Goal: Task Accomplishment & Management: Use online tool/utility

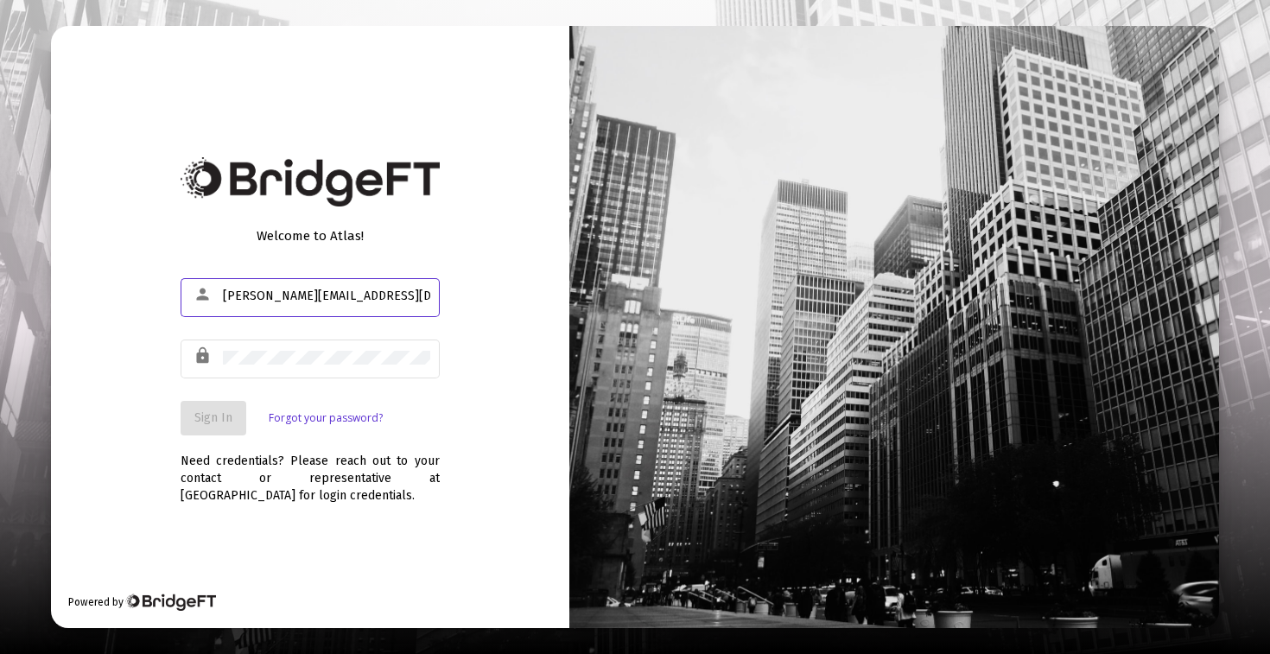
type input "[PERSON_NAME][EMAIL_ADDRESS][DOMAIN_NAME]"
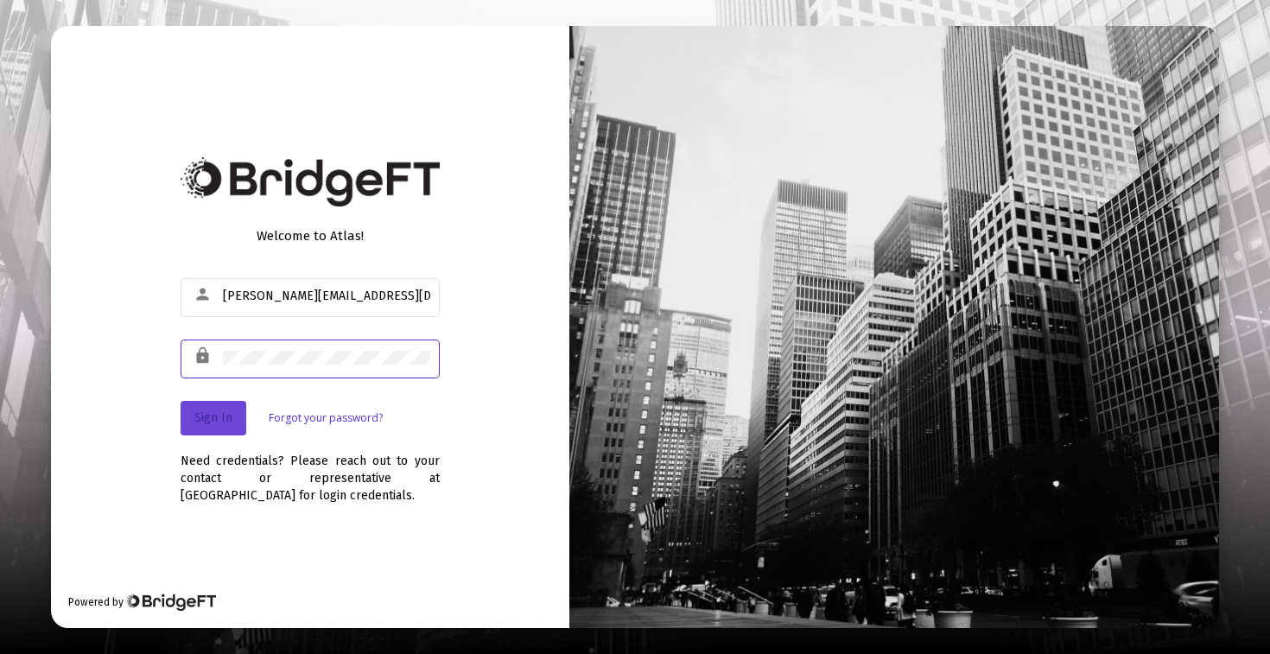
click at [202, 420] on span "Sign In" at bounding box center [213, 417] width 38 height 15
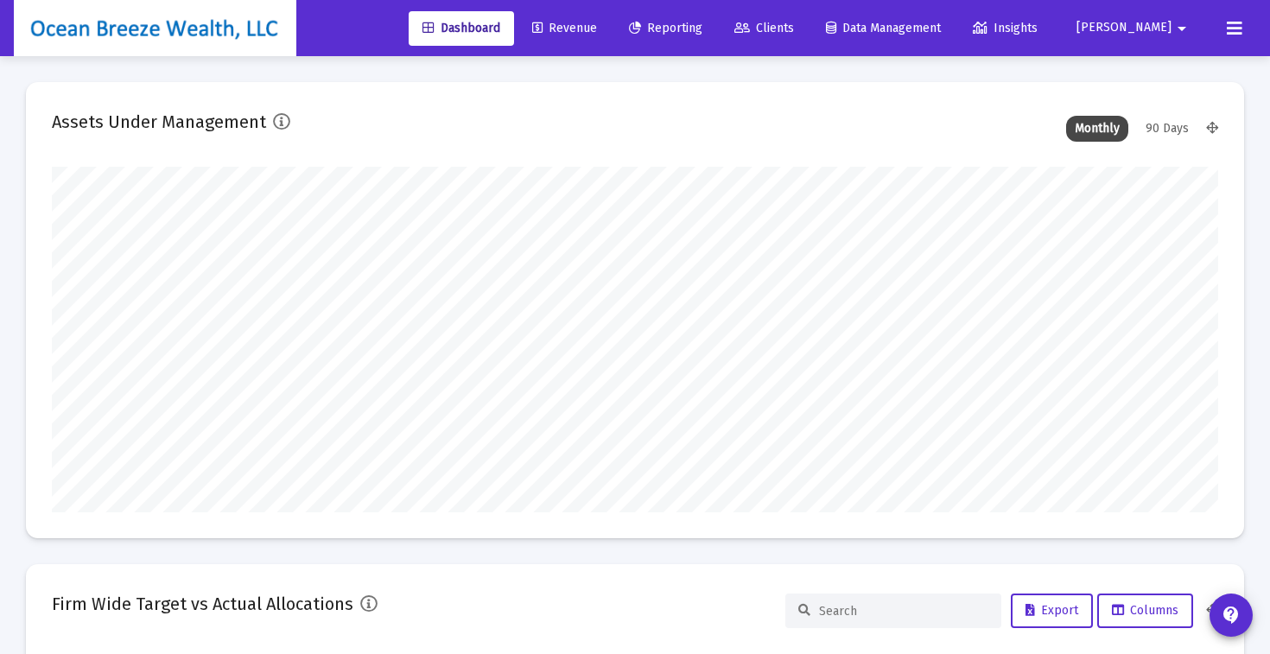
scroll to position [345, 628]
type input "[DATE]"
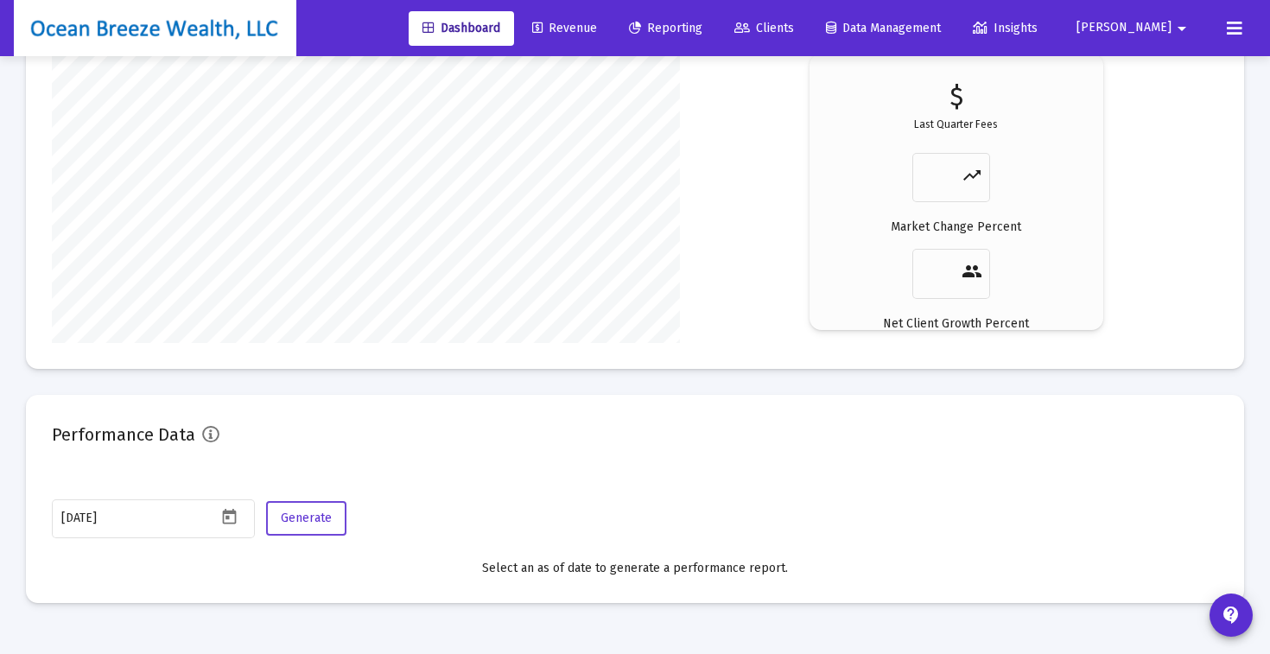
scroll to position [345, 544]
click at [329, 526] on button "Generate" at bounding box center [306, 518] width 80 height 35
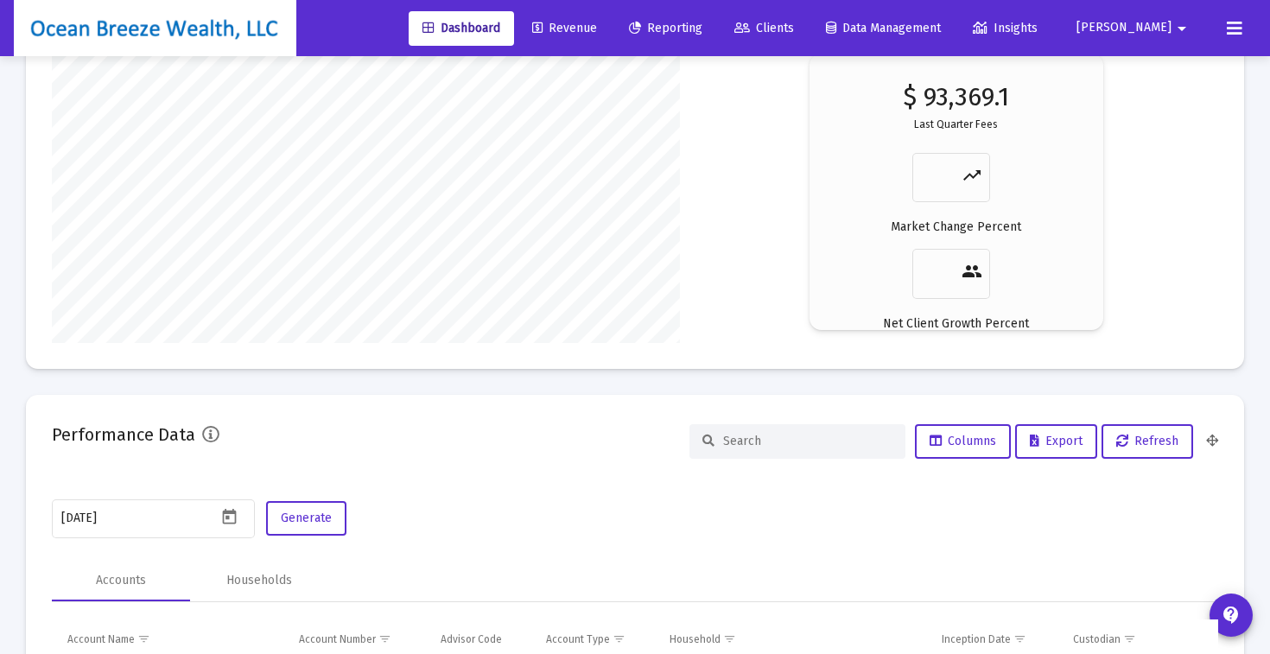
click at [737, 432] on div at bounding box center [797, 441] width 216 height 35
click at [780, 453] on div at bounding box center [797, 441] width 216 height 35
click at [796, 439] on input at bounding box center [807, 441] width 169 height 15
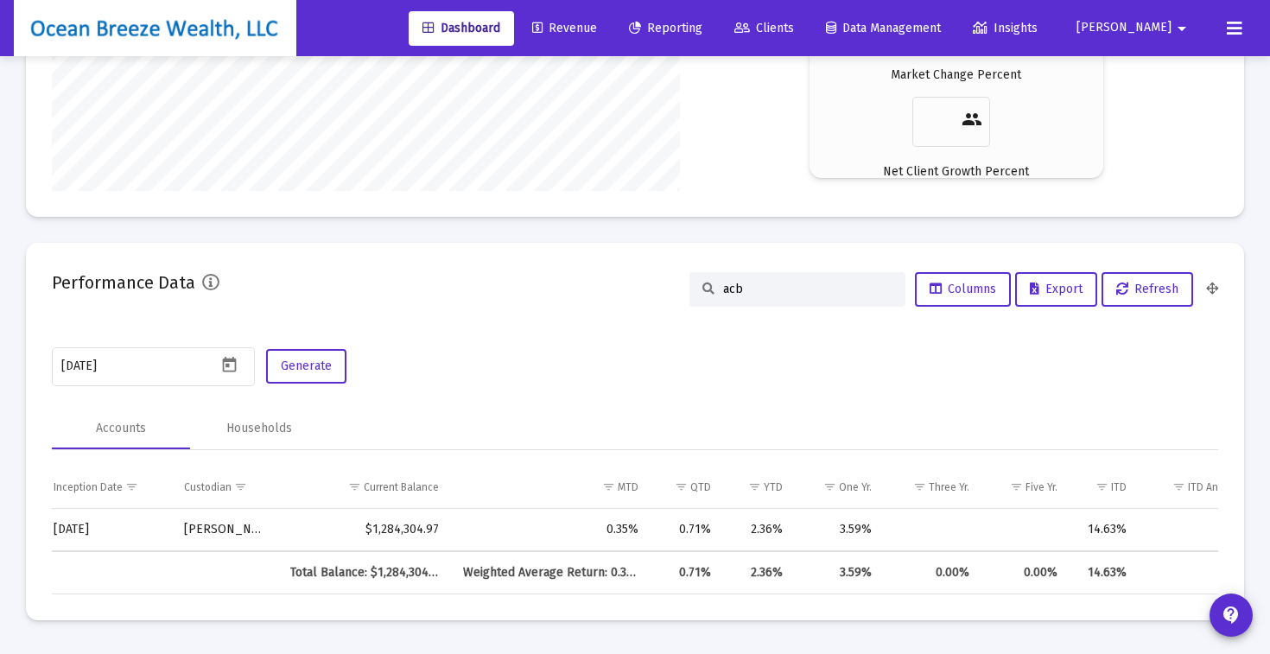
scroll to position [0, 700]
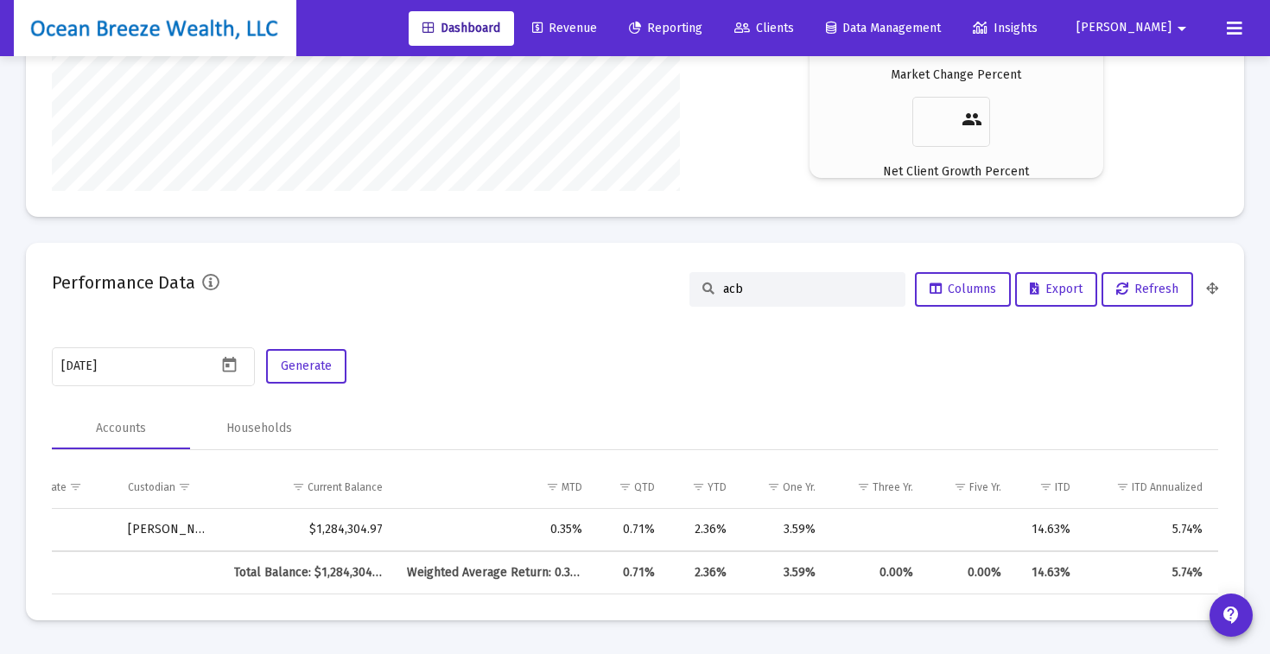
type input "acb"
click at [771, 296] on div "acb" at bounding box center [797, 289] width 216 height 35
click at [745, 287] on input "acb" at bounding box center [807, 289] width 169 height 15
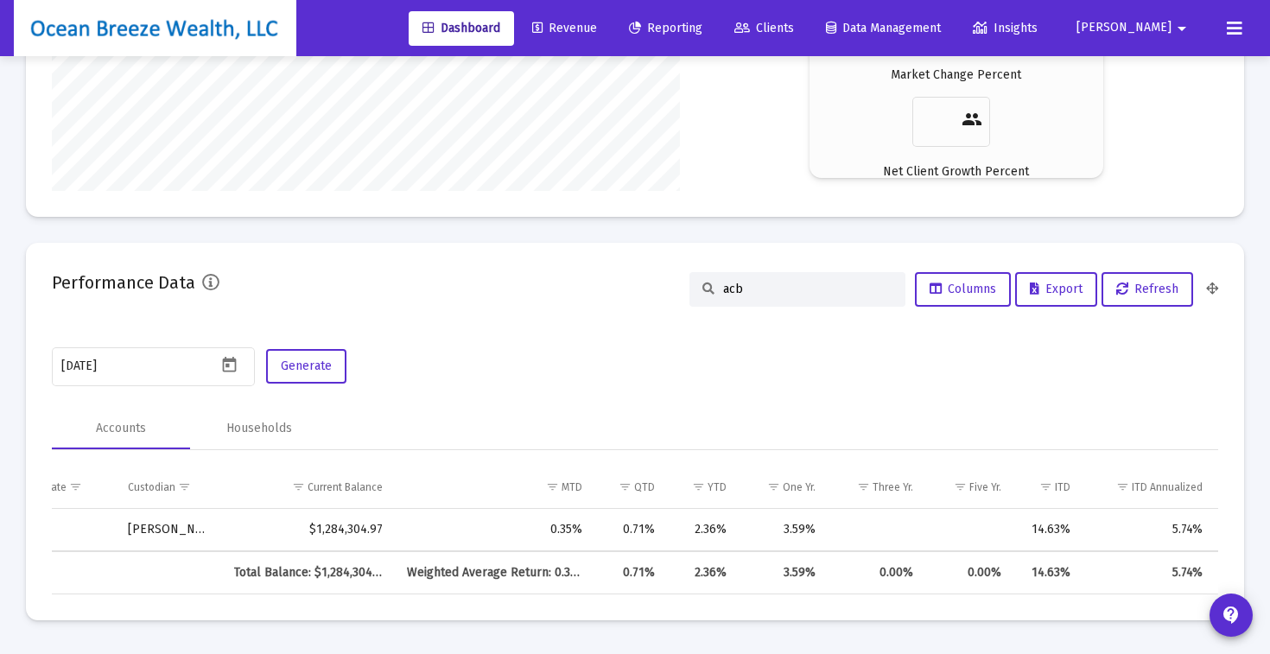
click at [745, 287] on input "acb" at bounding box center [807, 289] width 169 height 15
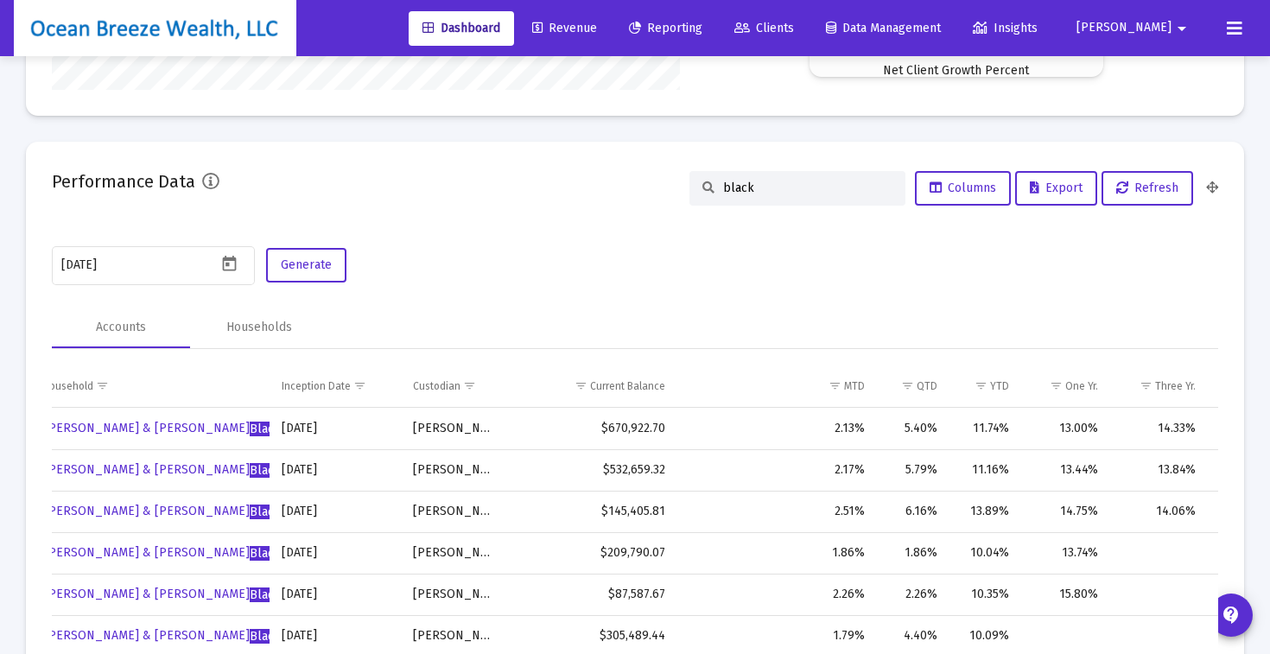
scroll to position [3086, 0]
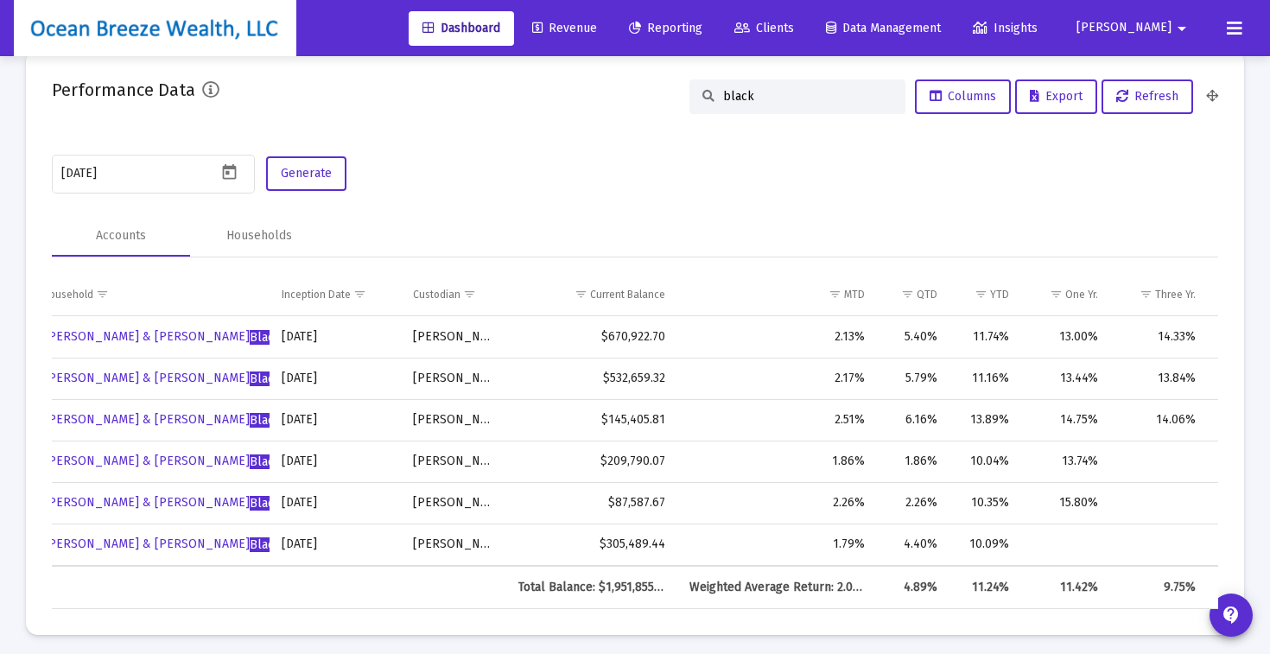
type input "black"
click at [652, 145] on mat-card "Performance Data black Columns Export Refresh [DATE] Generate Accounts Househol…" at bounding box center [635, 342] width 1218 height 585
